Goal: Information Seeking & Learning: Learn about a topic

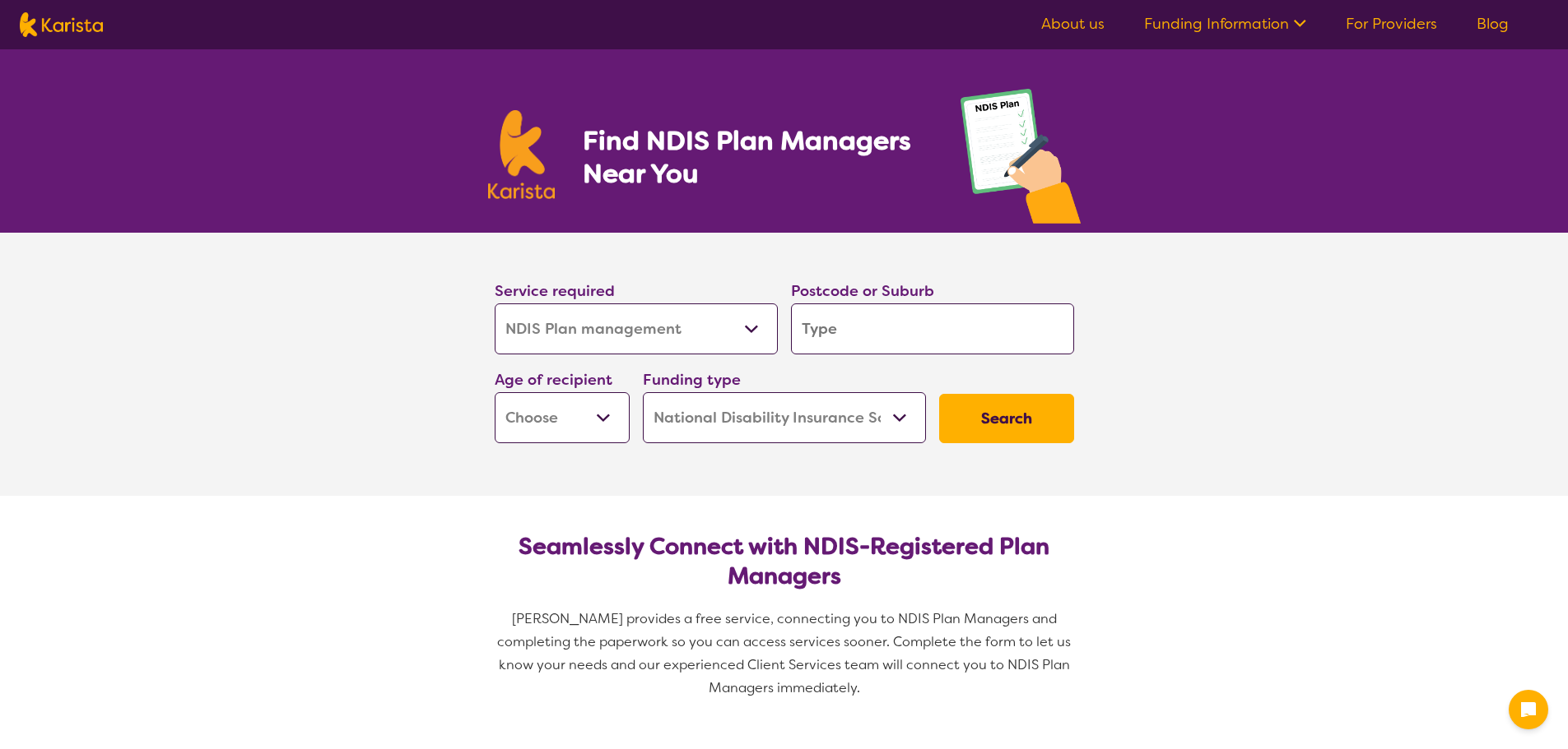
select select "NDIS Plan management"
select select "NDIS"
select select "NDIS Plan management"
select select "NDIS"
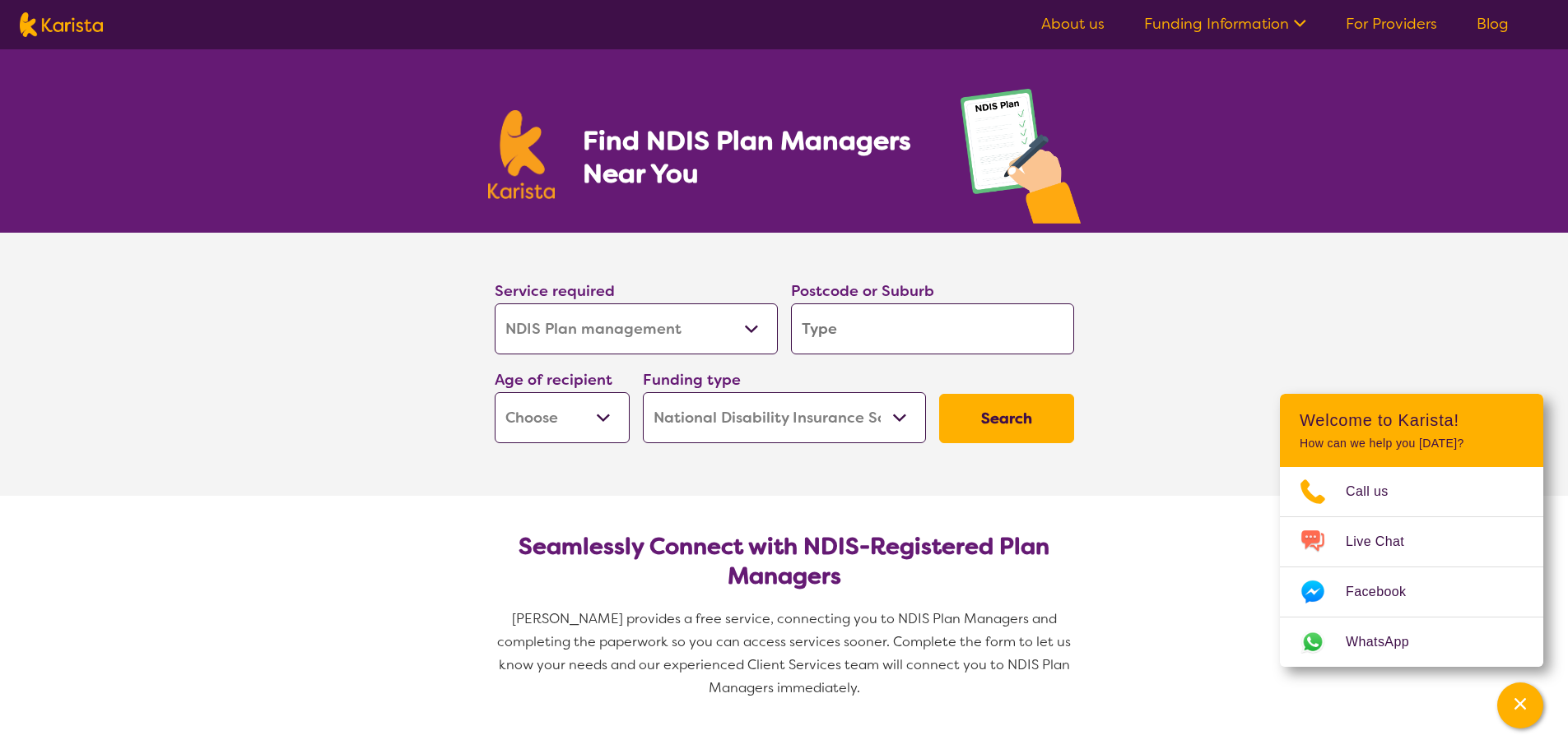
click at [818, 322] on input "search" at bounding box center [932, 329] width 283 height 51
type input "3"
type input "39"
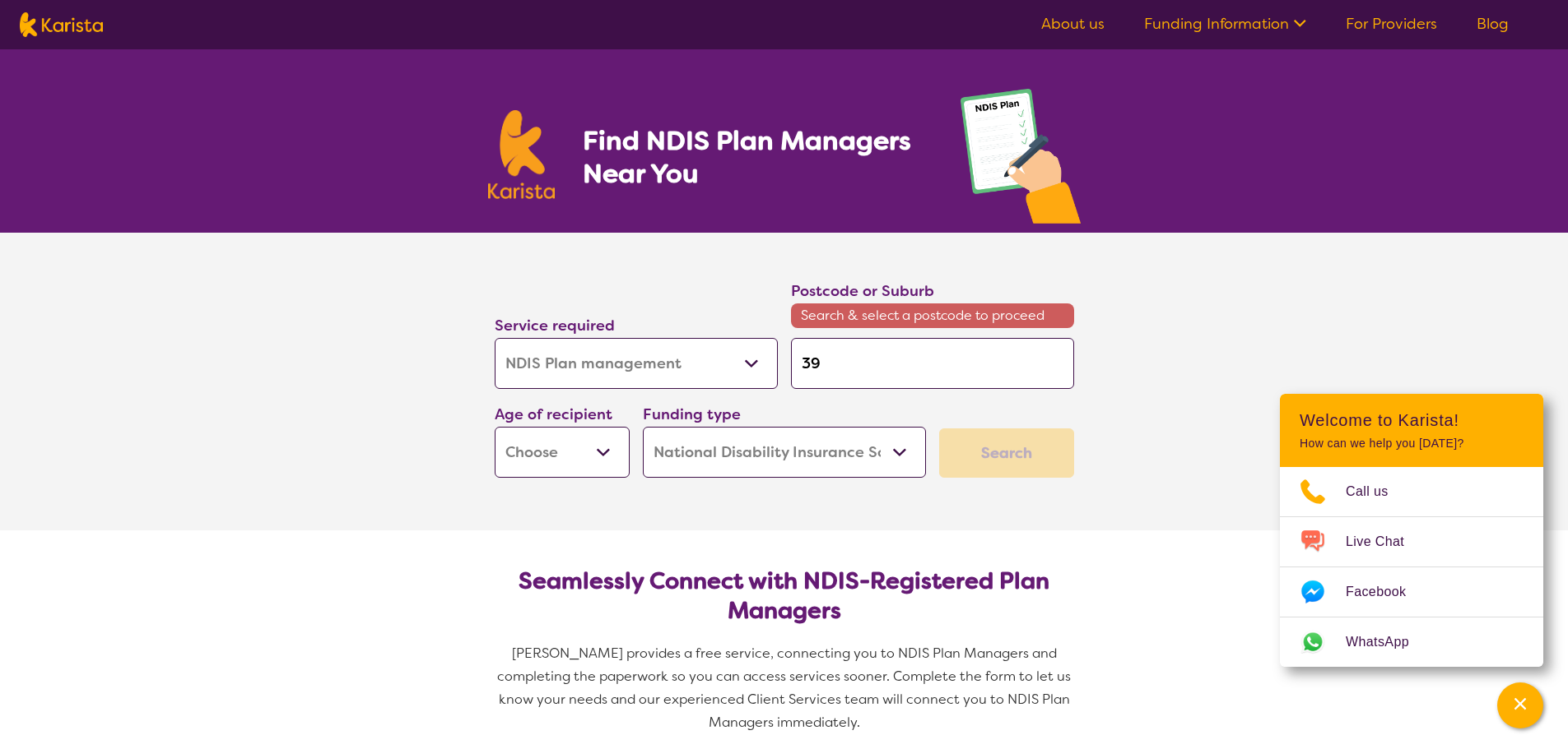
type input "391"
type input "3910"
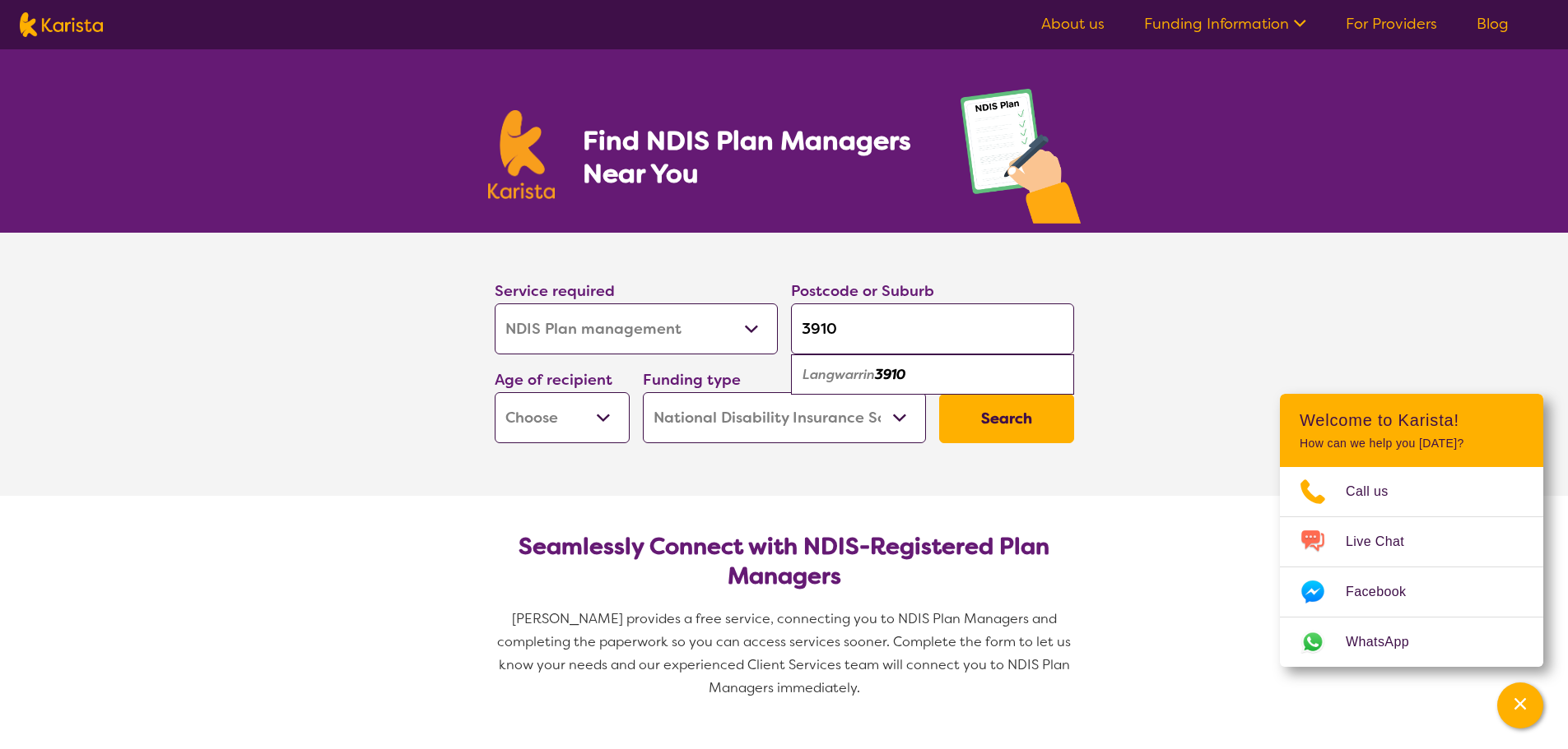
type input "3910"
click at [869, 378] on em "Langwarrin" at bounding box center [838, 374] width 72 height 17
click at [1035, 427] on button "Search" at bounding box center [1006, 418] width 135 height 50
click at [602, 420] on select "Early Childhood - 0 to 9 Child - 10 to 11 Adolescent - 12 to 17 Adult - 18 to 6…" at bounding box center [562, 418] width 135 height 51
select select "AD"
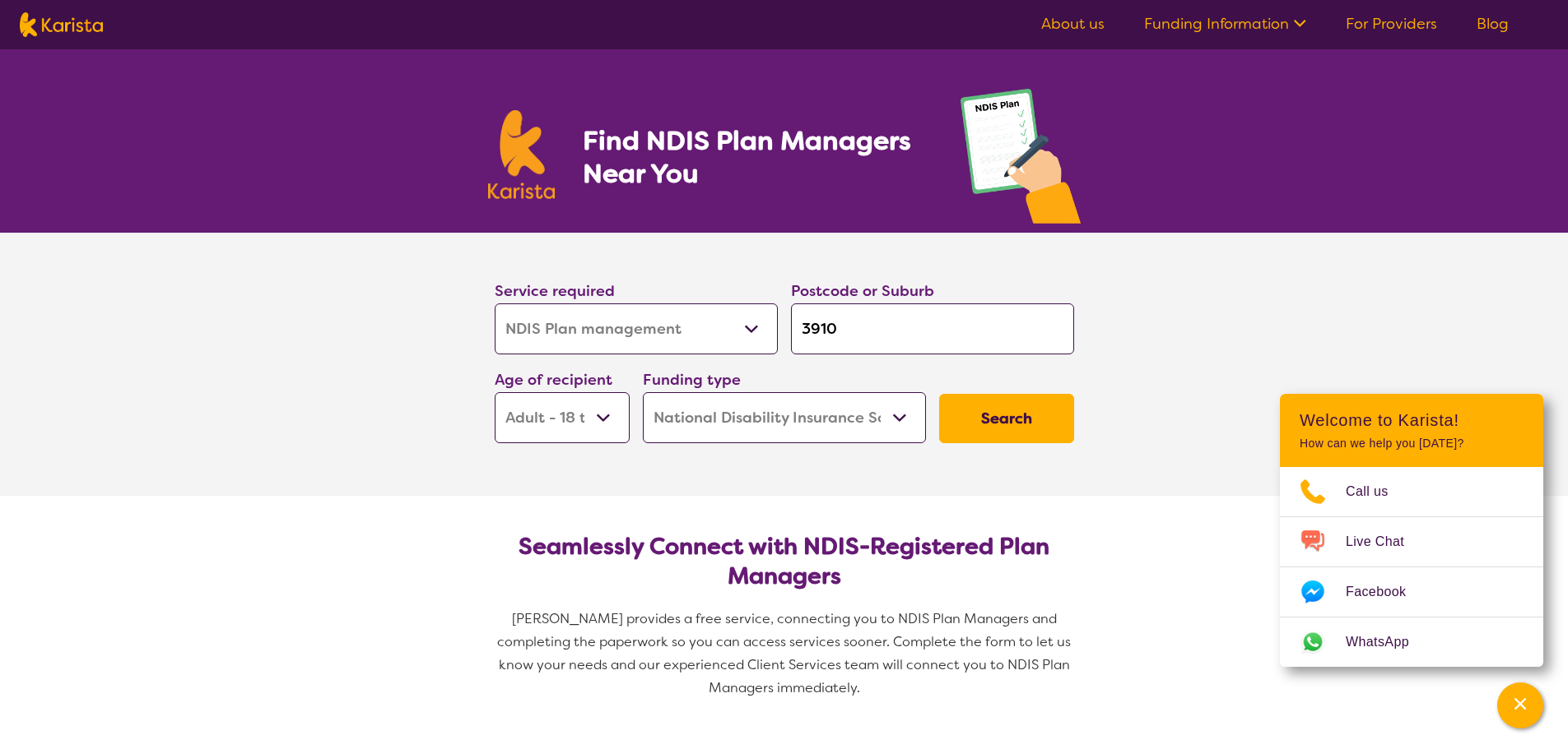
click at [494, 393] on select "Early Childhood - 0 to 9 Child - 10 to 11 Adolescent - 12 to 17 Adult - 18 to 6…" at bounding box center [562, 418] width 135 height 51
select select "AD"
click at [1004, 420] on button "Search" at bounding box center [1006, 418] width 135 height 50
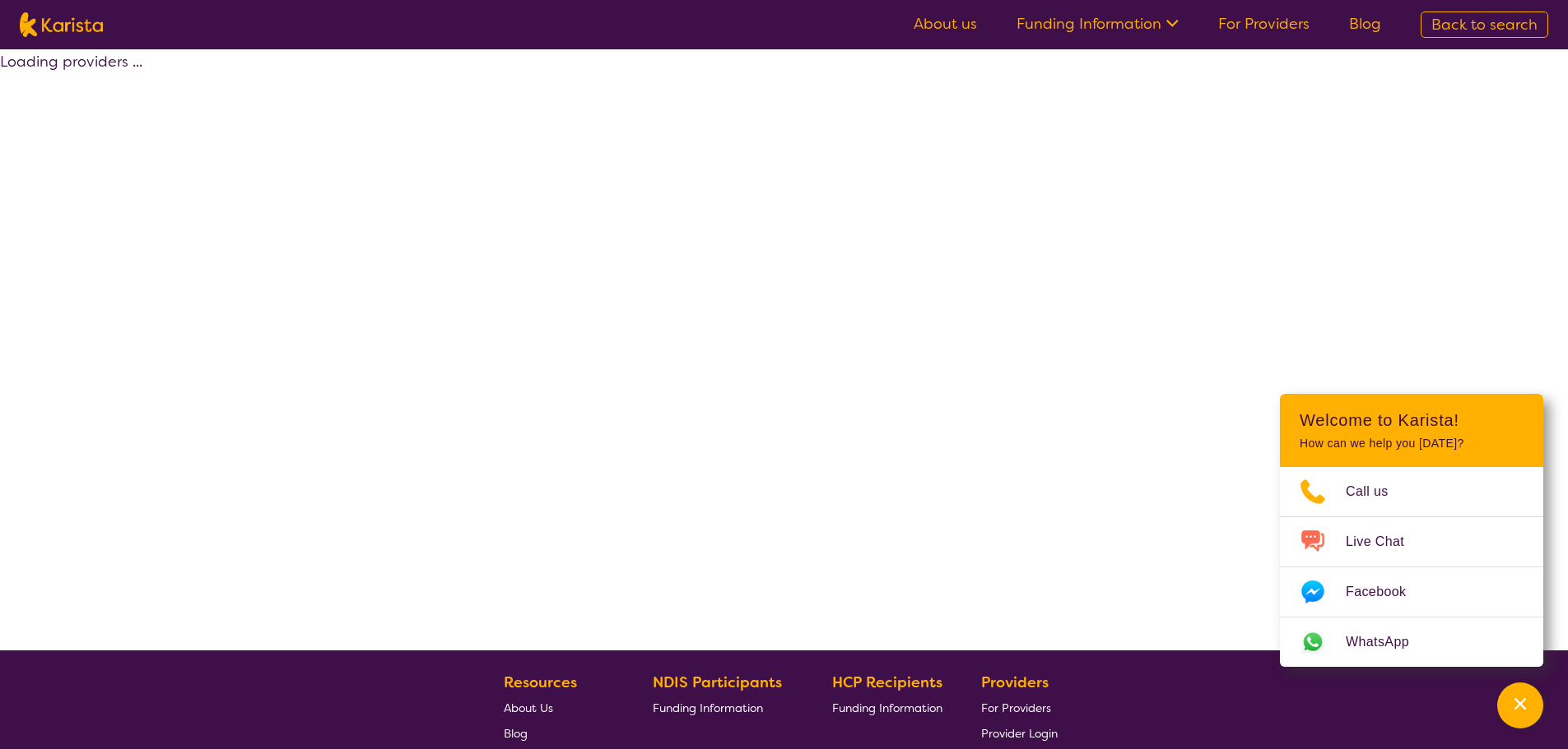
select select "by_score"
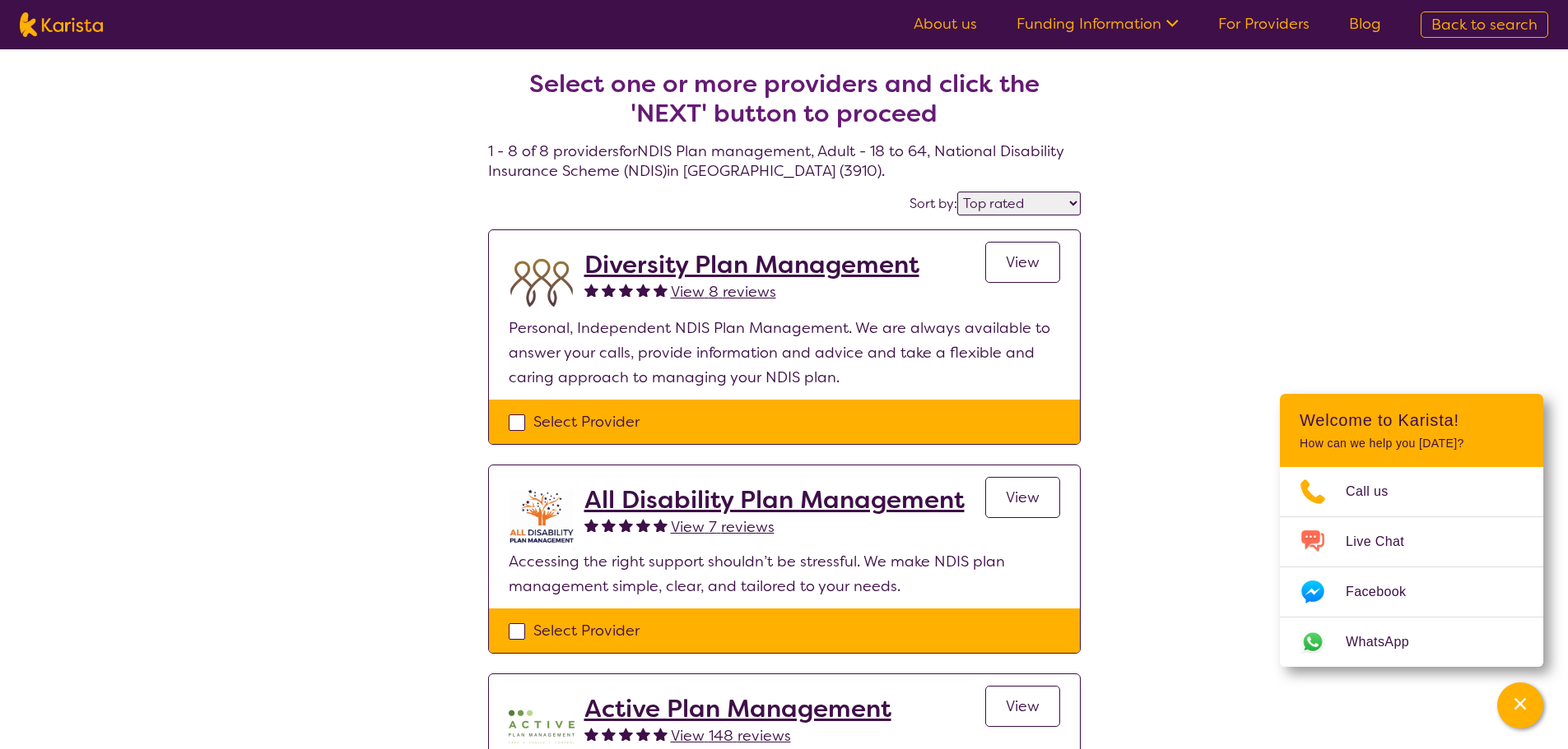
click at [948, 24] on link "About us" at bounding box center [945, 23] width 64 height 20
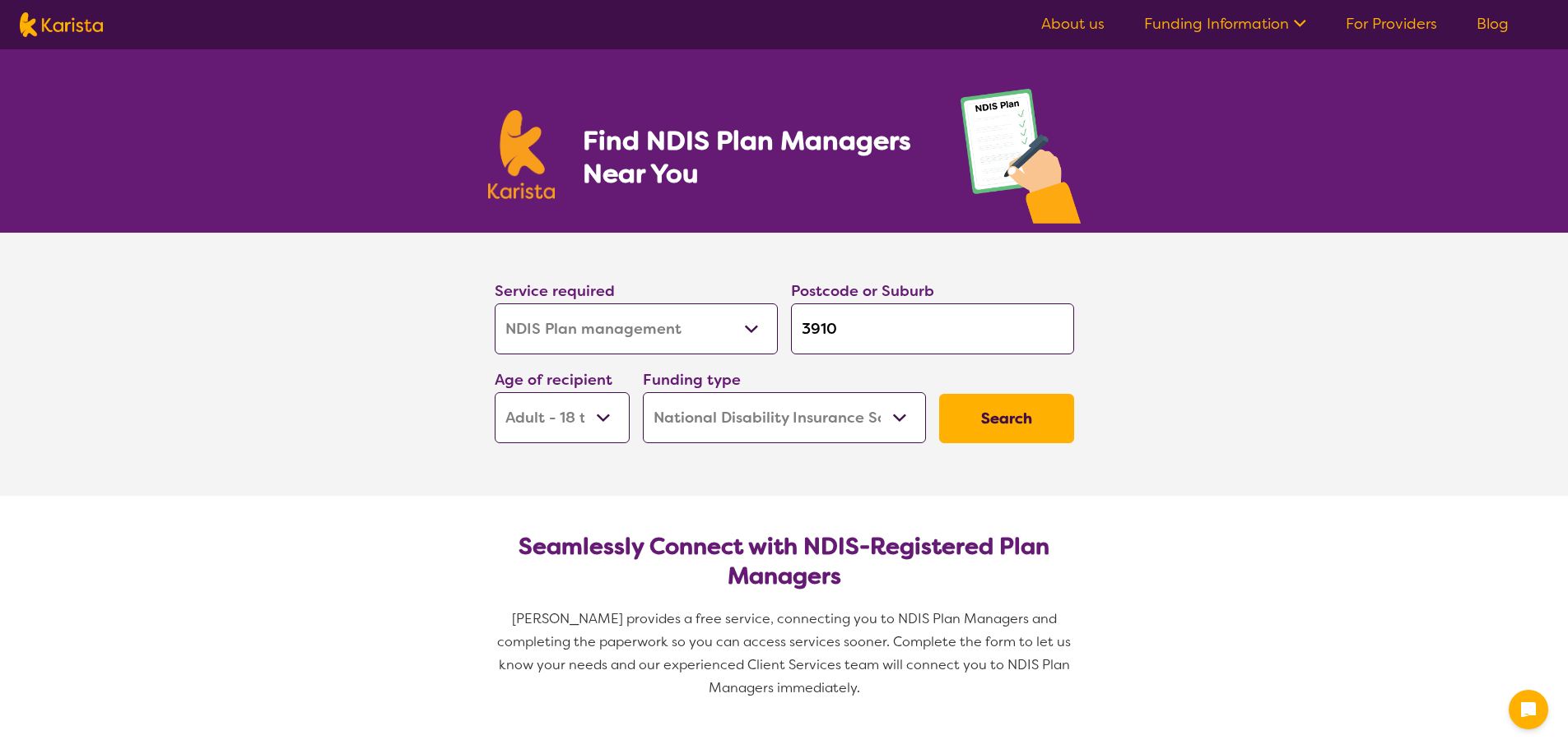
select select "NDIS Plan management"
select select "AD"
select select "NDIS"
select select "NDIS Plan management"
select select "AD"
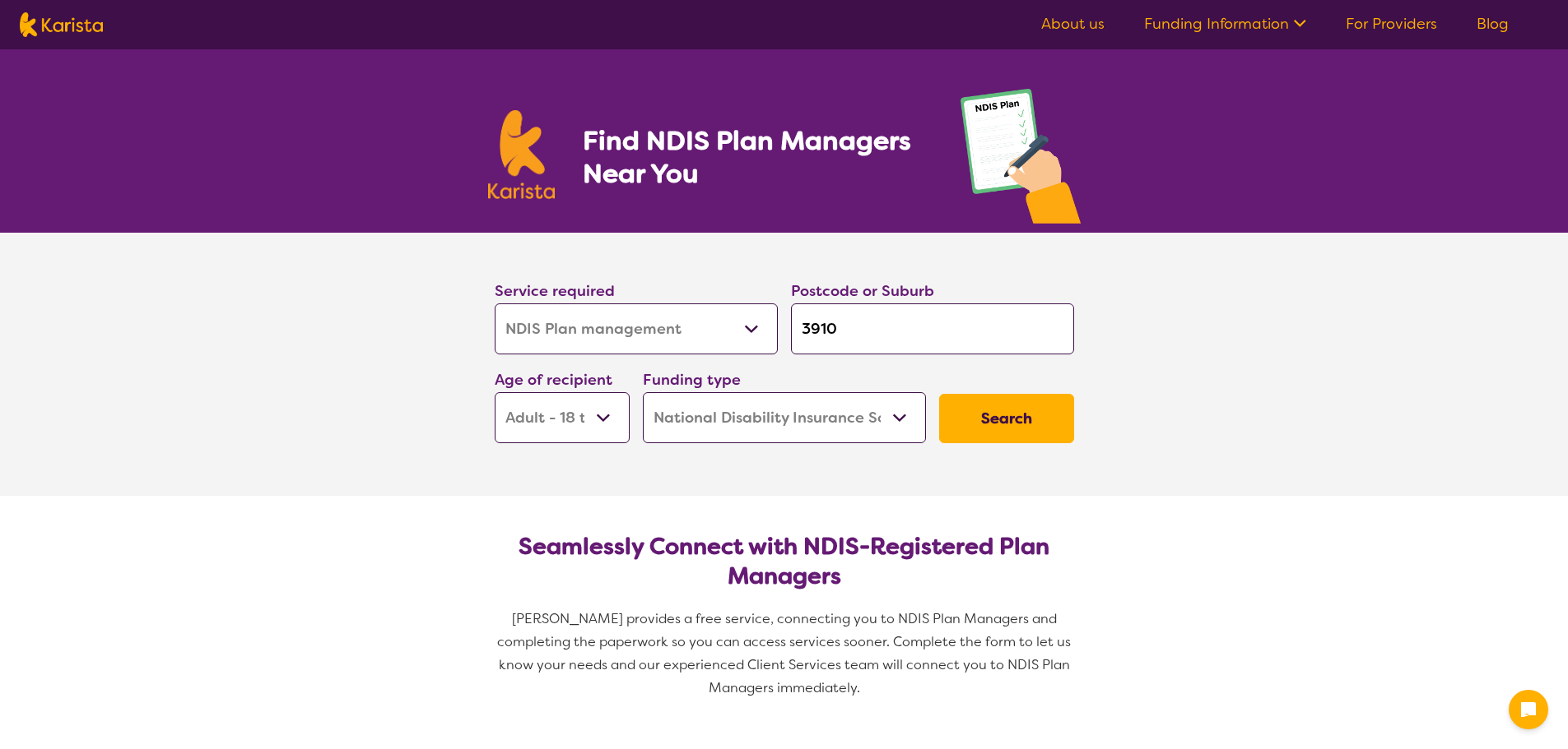
select select "NDIS"
